Goal: Task Accomplishment & Management: Use online tool/utility

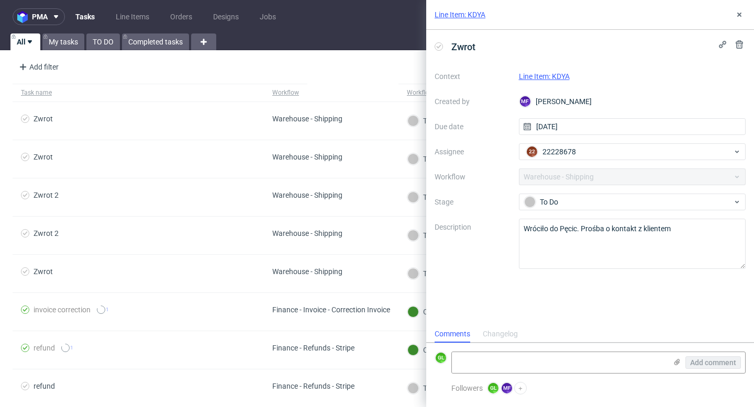
scroll to position [8, 0]
click at [738, 16] on use at bounding box center [739, 15] width 4 height 4
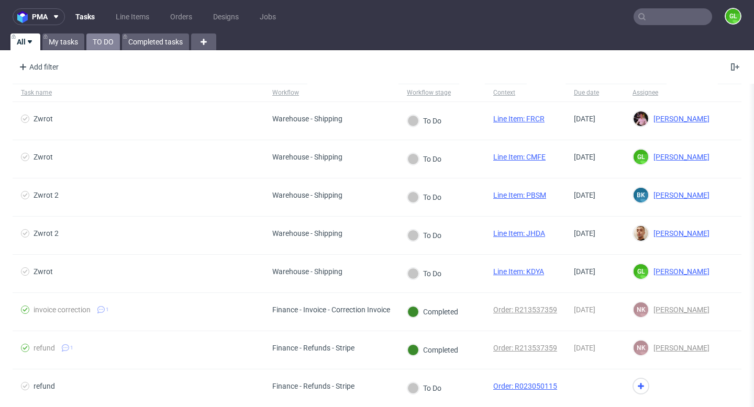
click at [107, 41] on link "TO DO" at bounding box center [103, 42] width 34 height 17
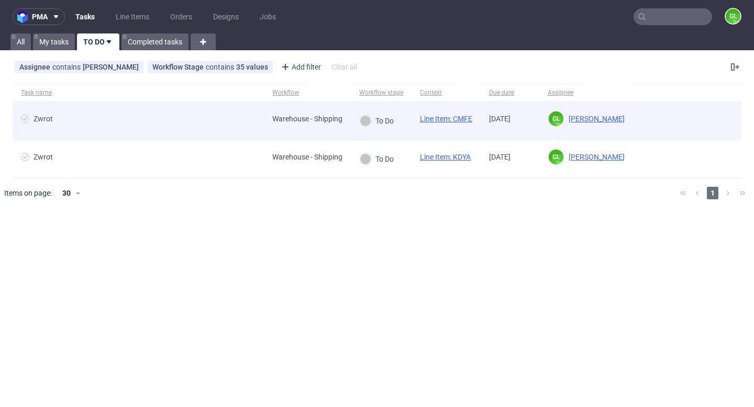
click at [438, 120] on link "Line Item: CMFE" at bounding box center [446, 119] width 52 height 8
click at [443, 118] on link "Line Item: CMFE" at bounding box center [446, 119] width 52 height 8
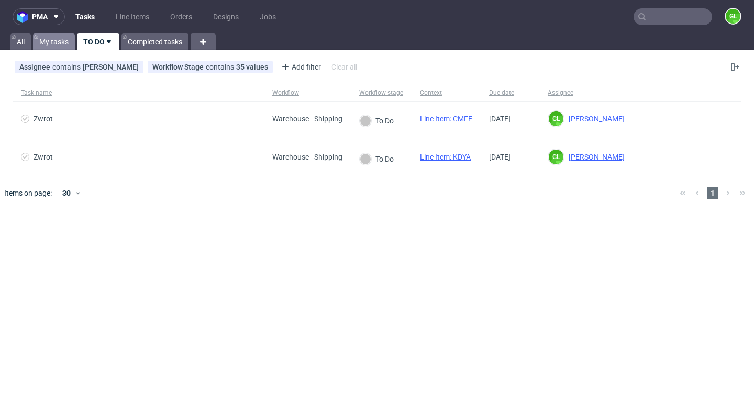
click at [57, 41] on link "My tasks" at bounding box center [54, 42] width 42 height 17
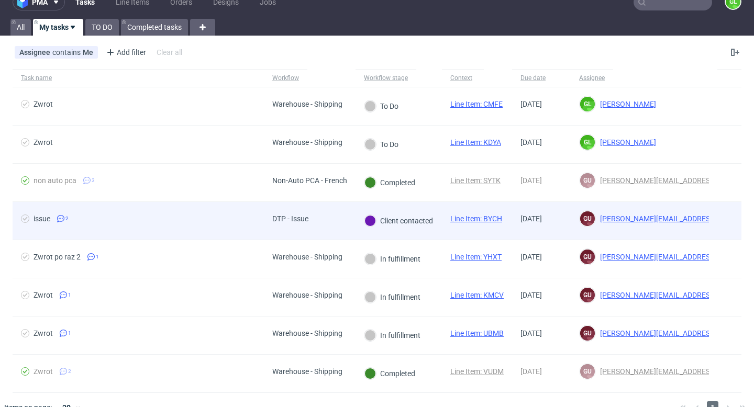
scroll to position [34, 0]
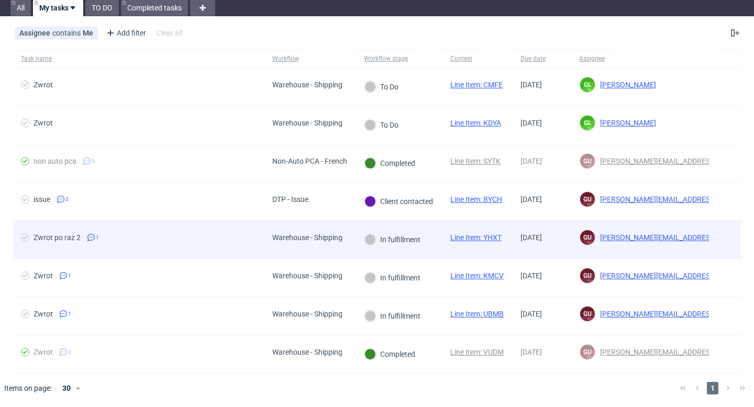
click at [324, 245] on span "Warehouse - Shipping" at bounding box center [307, 240] width 70 height 13
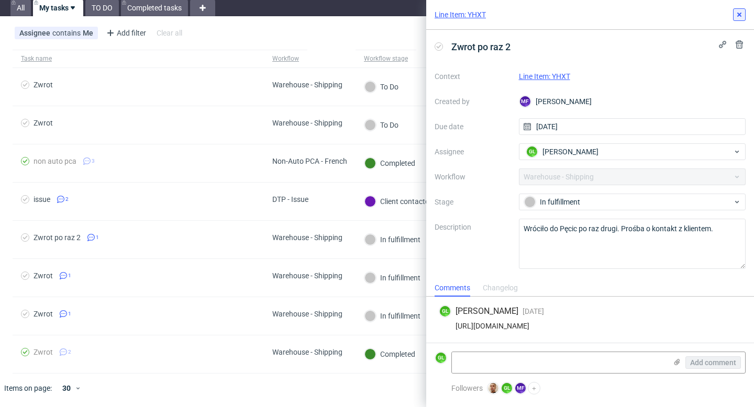
click at [739, 12] on icon at bounding box center [739, 14] width 8 height 8
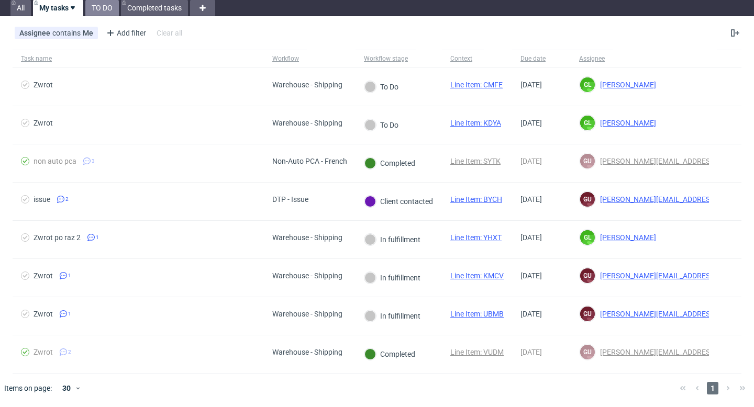
click at [109, 7] on link "TO DO" at bounding box center [102, 7] width 34 height 17
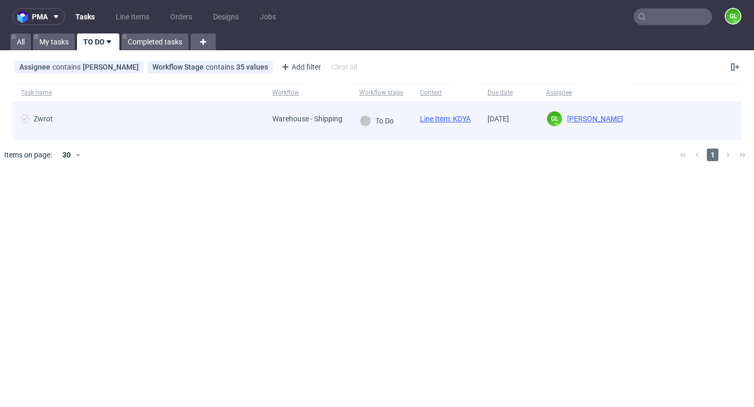
click at [447, 123] on link "Line Item: KDYA" at bounding box center [445, 119] width 51 height 8
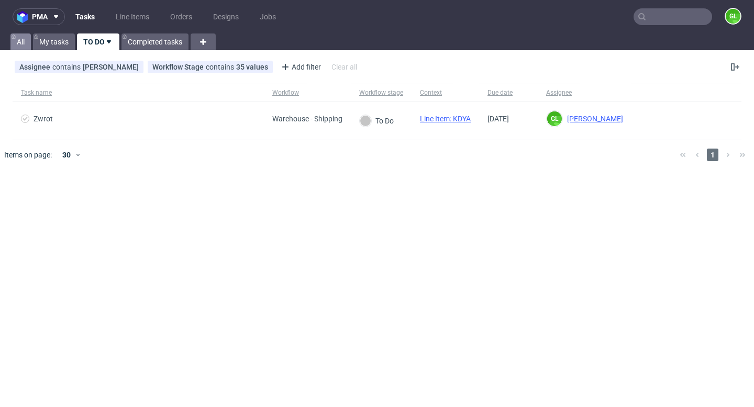
click at [21, 47] on link "All" at bounding box center [20, 42] width 20 height 17
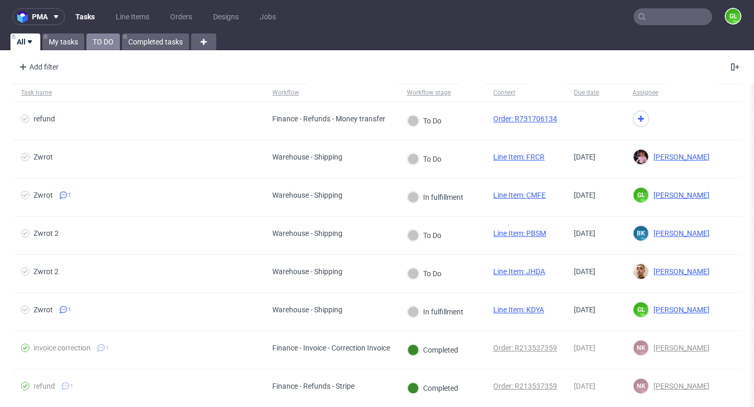
click at [105, 46] on link "TO DO" at bounding box center [103, 42] width 34 height 17
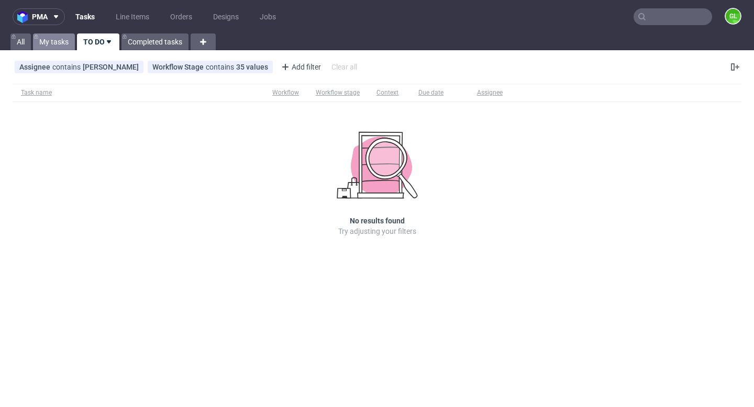
click at [60, 40] on link "My tasks" at bounding box center [54, 42] width 42 height 17
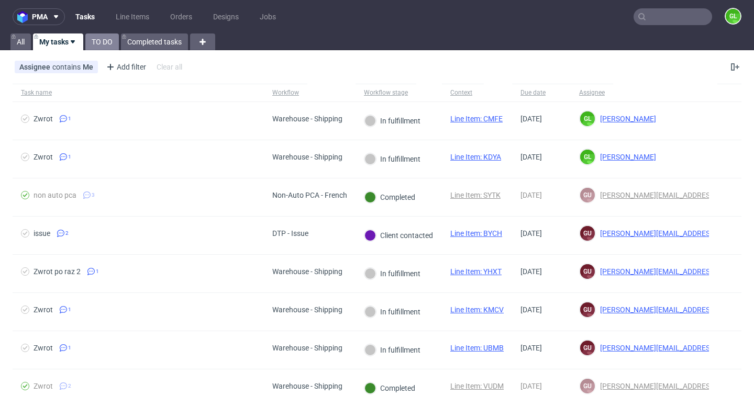
click at [97, 47] on link "TO DO" at bounding box center [102, 42] width 34 height 17
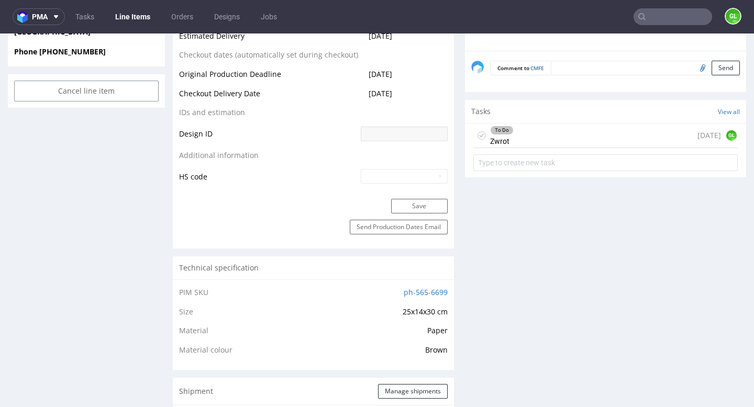
scroll to position [494, 0]
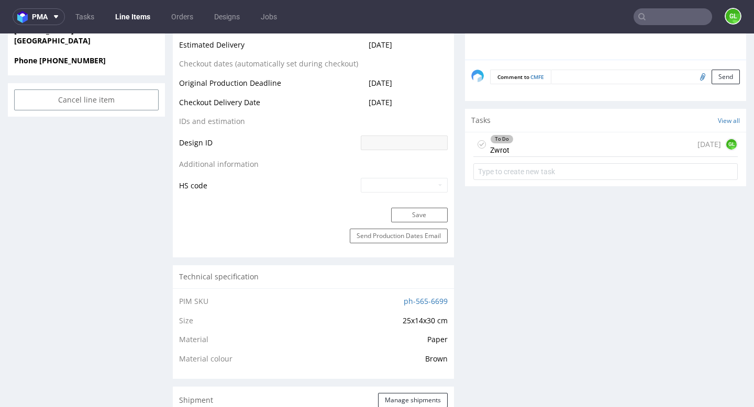
click at [575, 144] on div "To Do Zwrot today GL" at bounding box center [605, 144] width 264 height 25
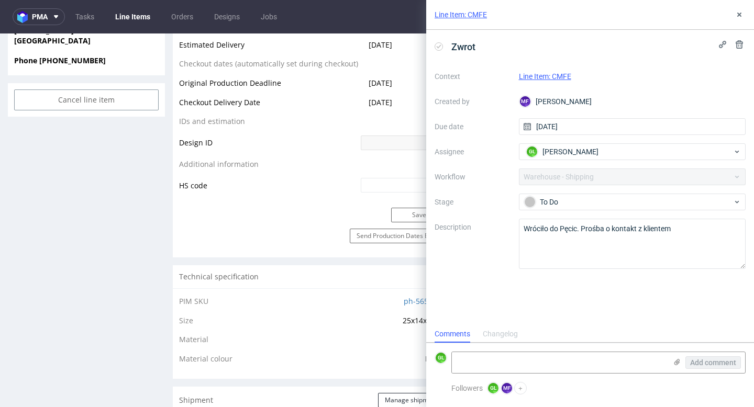
scroll to position [8, 0]
click at [546, 76] on link "Line Item: CMFE" at bounding box center [545, 76] width 52 height 8
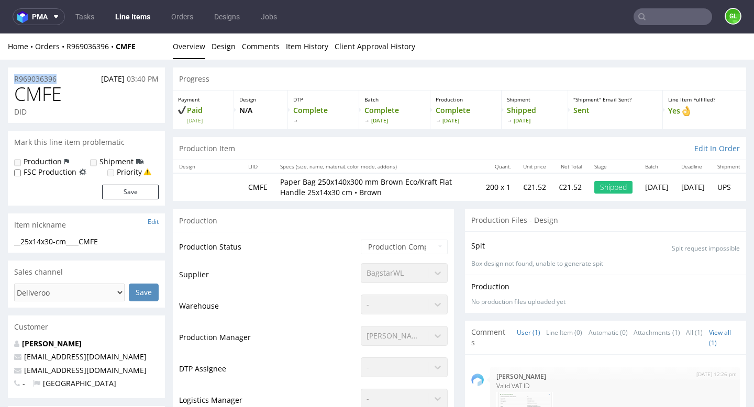
drag, startPoint x: 12, startPoint y: 77, endPoint x: 61, endPoint y: 80, distance: 49.3
click at [61, 80] on div "R969036396 [DATE] 03:40 PM" at bounding box center [86, 76] width 157 height 17
copy p "R969036396"
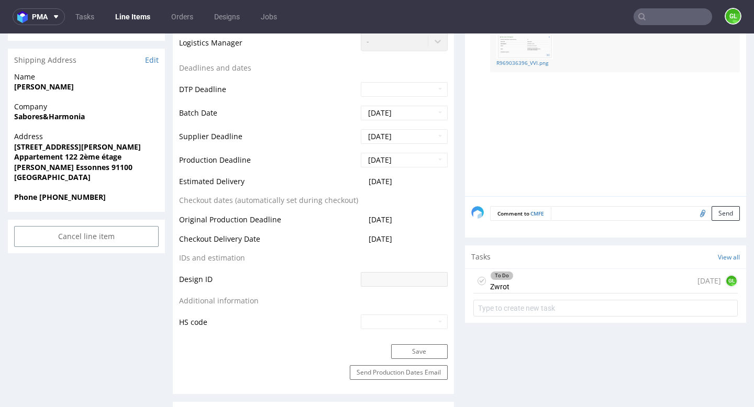
scroll to position [367, 0]
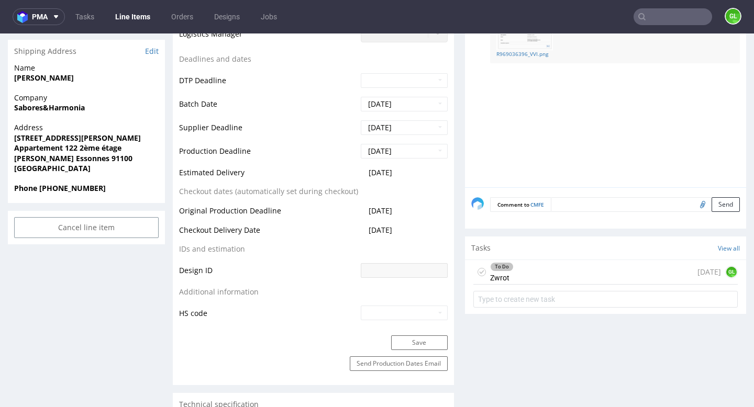
click at [596, 277] on div "To Do Zwrot [DATE] GL" at bounding box center [605, 272] width 264 height 25
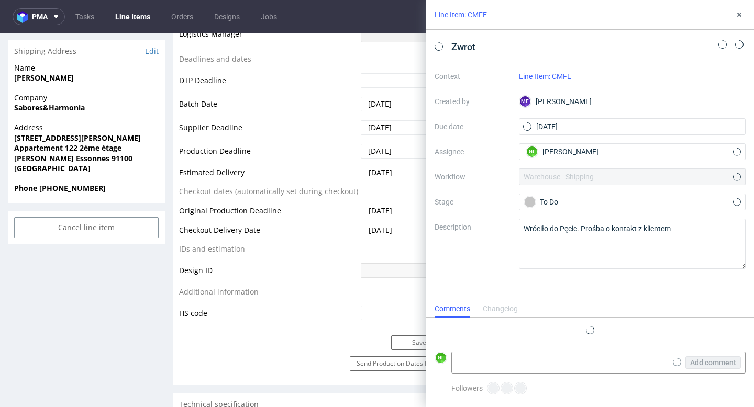
scroll to position [8, 0]
click at [489, 357] on textarea at bounding box center [559, 362] width 215 height 21
paste textarea "[URL][DOMAIN_NAME]"
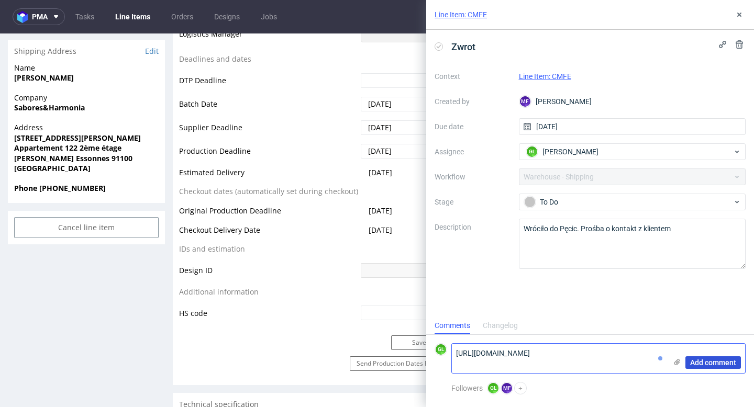
type textarea "[URL][DOMAIN_NAME]"
click at [705, 363] on span "Add comment" at bounding box center [713, 362] width 46 height 7
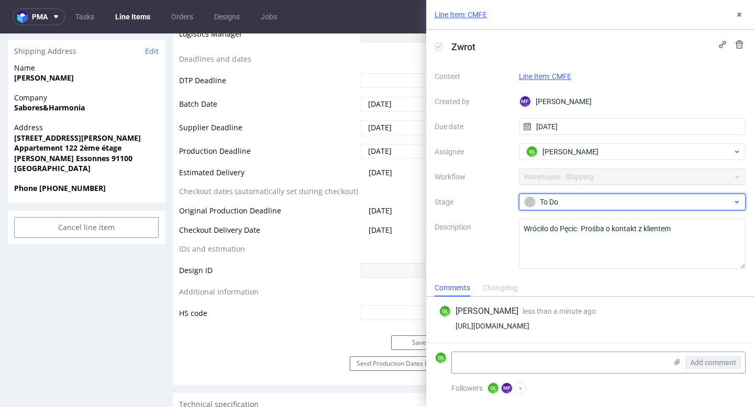
click at [637, 198] on div "To Do" at bounding box center [628, 202] width 208 height 12
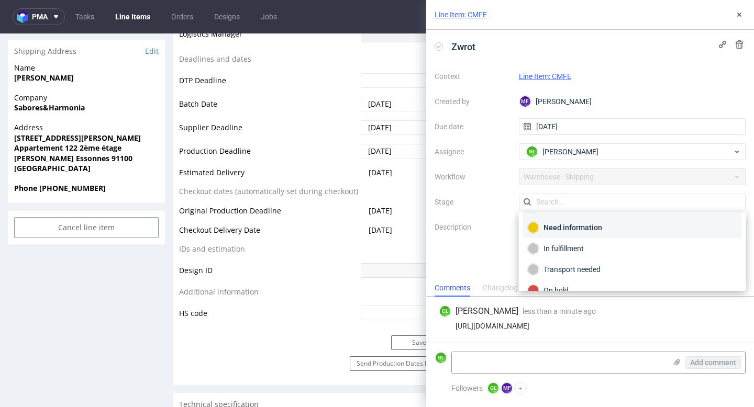
scroll to position [17, 0]
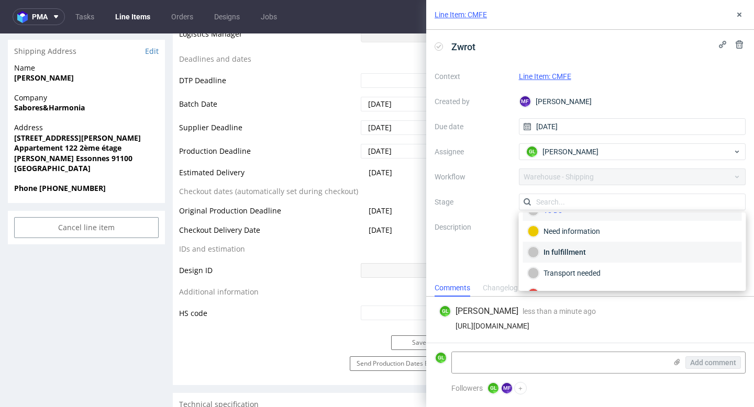
click at [589, 253] on div "In fulfillment" at bounding box center [632, 253] width 209 height 12
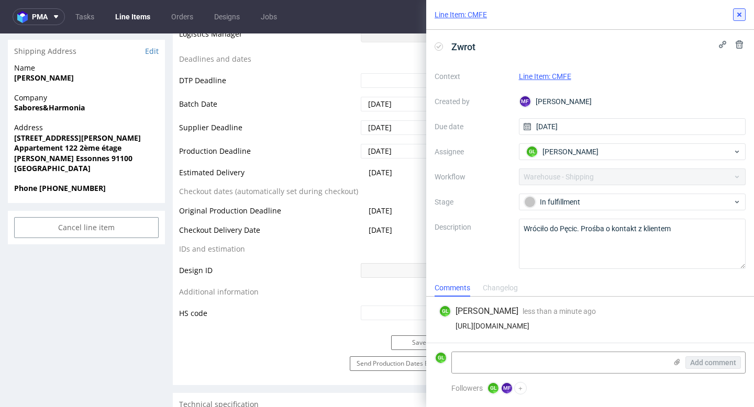
click at [739, 14] on use at bounding box center [739, 15] width 4 height 4
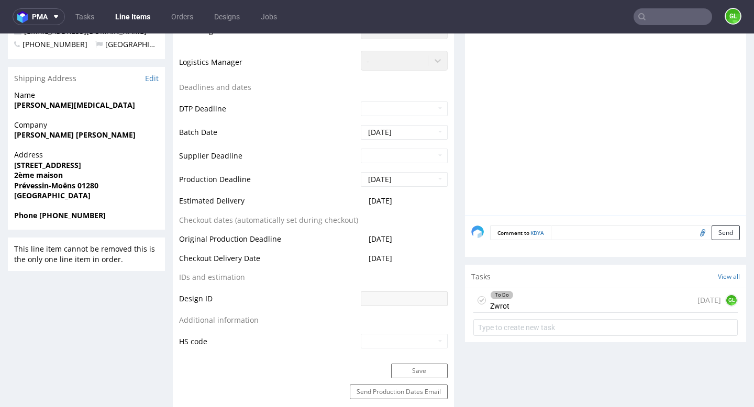
scroll to position [411, 0]
click at [530, 301] on div "To Do Zwrot [DATE] GL" at bounding box center [605, 299] width 264 height 25
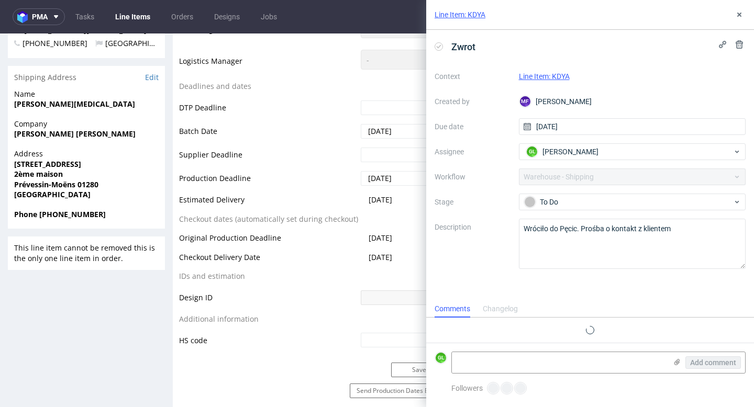
scroll to position [8, 0]
click at [741, 16] on icon at bounding box center [739, 14] width 8 height 8
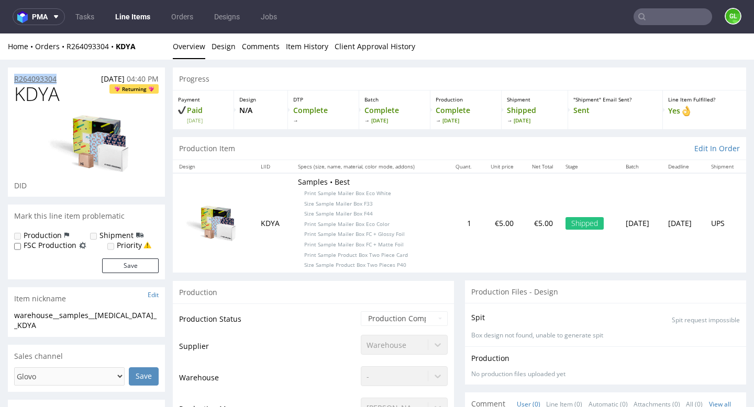
drag, startPoint x: 62, startPoint y: 81, endPoint x: 14, endPoint y: 81, distance: 48.2
click at [14, 81] on div "R264093304 22.08.2025 04:40 PM" at bounding box center [86, 76] width 157 height 17
copy p "R264093304"
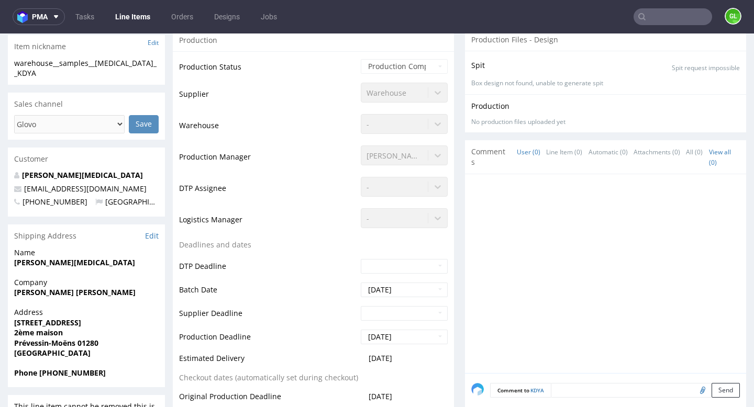
scroll to position [259, 0]
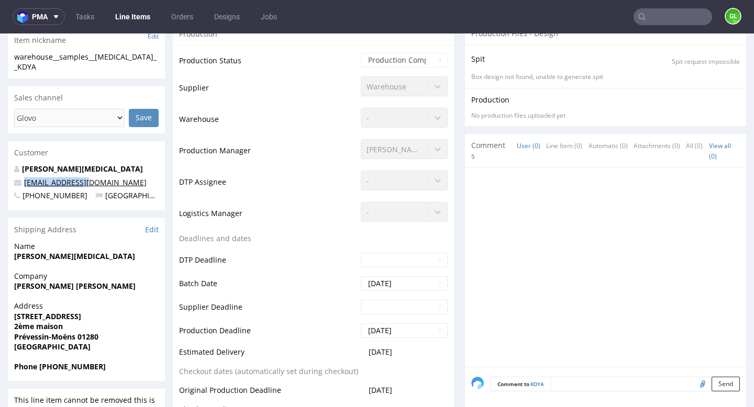
drag, startPoint x: 92, startPoint y: 175, endPoint x: 25, endPoint y: 175, distance: 67.0
click at [25, 178] on p "elioos03@msn.com" at bounding box center [86, 183] width 145 height 10
copy link "elioos03@msn.com"
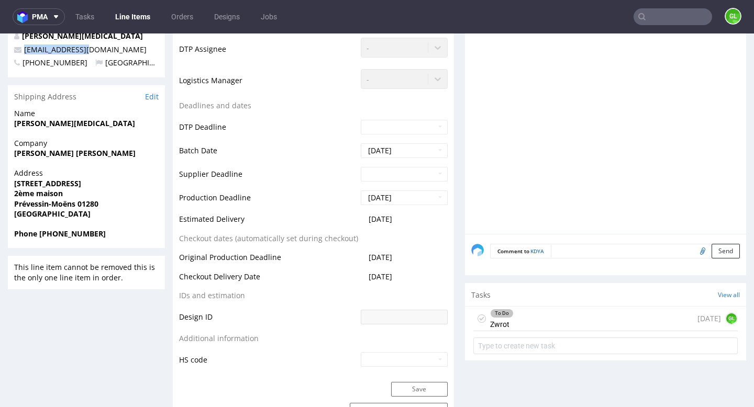
scroll to position [392, 0]
click at [570, 320] on div "To Do Zwrot [DATE] GL" at bounding box center [605, 318] width 264 height 25
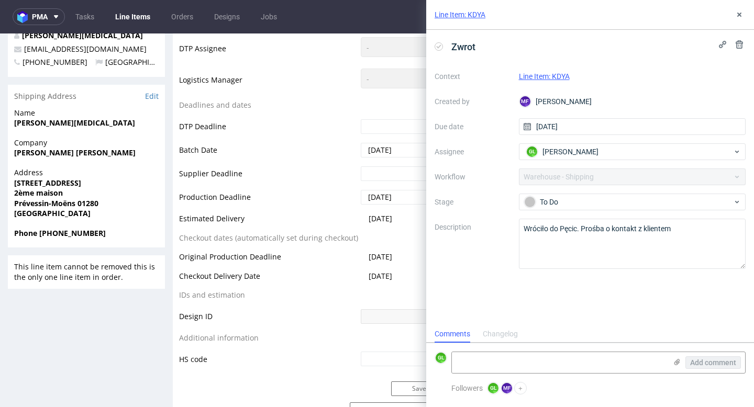
scroll to position [8, 0]
click at [519, 357] on textarea at bounding box center [559, 362] width 215 height 21
paste textarea "https://app-eu1.hubspot.com/contacts/25600958/record/0-5/229050496244/"
type textarea "https://app-eu1.hubspot.com/contacts/25600958/record/0-5/229050496244/"
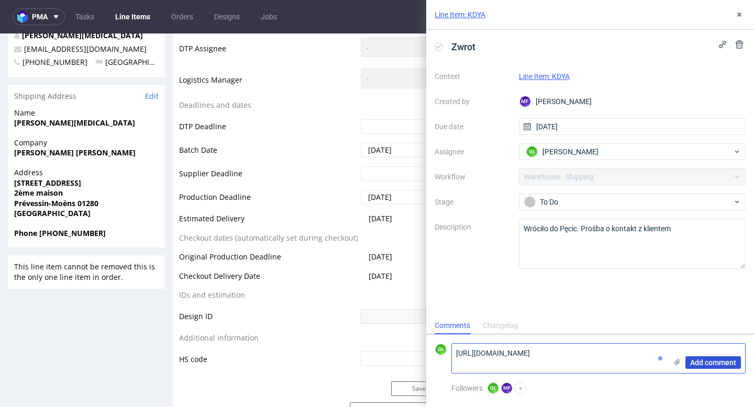
click at [714, 364] on span "Add comment" at bounding box center [713, 362] width 46 height 7
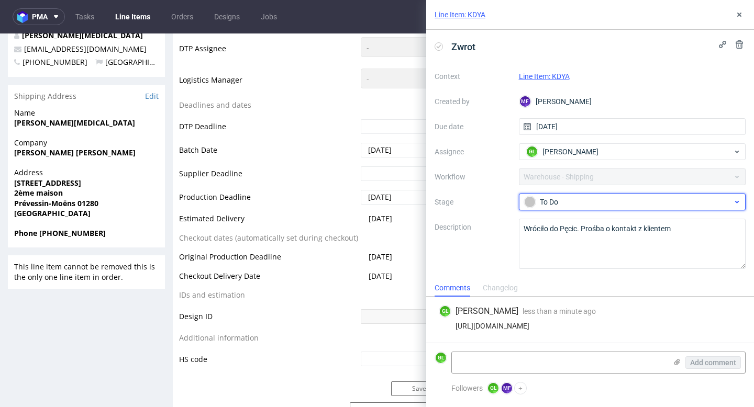
click at [709, 202] on div "To Do" at bounding box center [628, 202] width 208 height 12
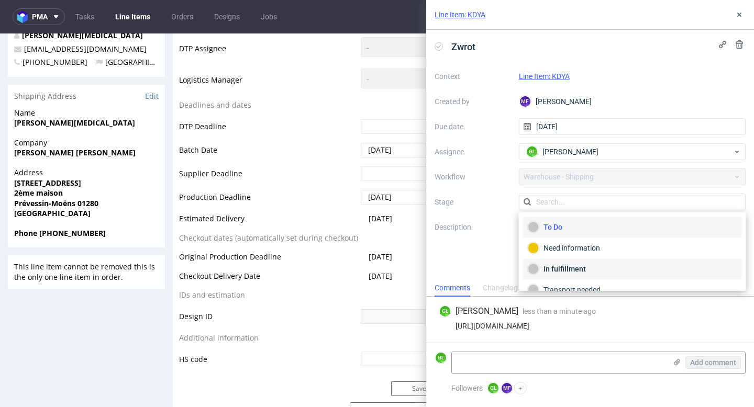
click at [586, 268] on div "In fulfillment" at bounding box center [632, 269] width 209 height 12
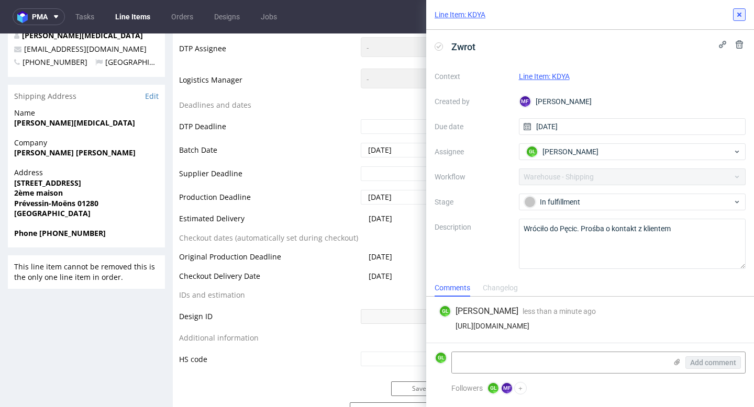
click at [742, 14] on icon at bounding box center [739, 14] width 8 height 8
